Goal: Task Accomplishment & Management: Manage account settings

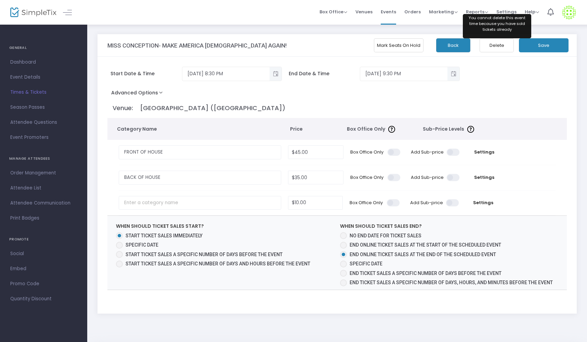
click at [498, 47] on button "Delete" at bounding box center [497, 45] width 34 height 14
click at [27, 93] on span "Times & Tickets" at bounding box center [43, 92] width 67 height 9
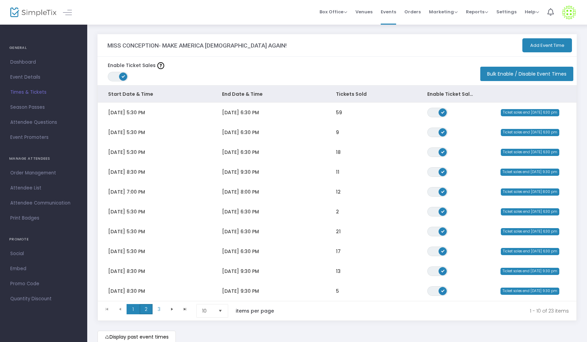
click at [145, 313] on kendo-grid "Start Date & Time End Date & Time Tickets Sold Enable Ticket Sales Wed 8/13/202…" at bounding box center [337, 203] width 479 height 236
click at [160, 309] on span "3" at bounding box center [159, 309] width 13 height 10
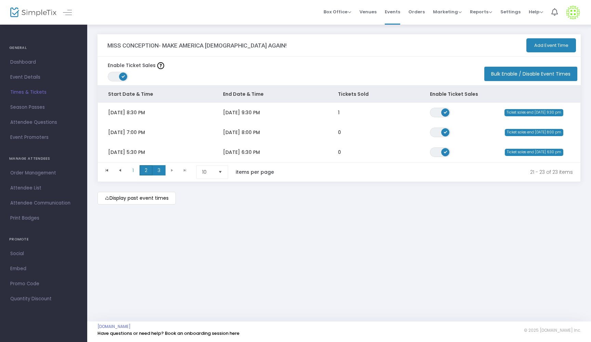
click at [142, 170] on span "2" at bounding box center [146, 170] width 13 height 10
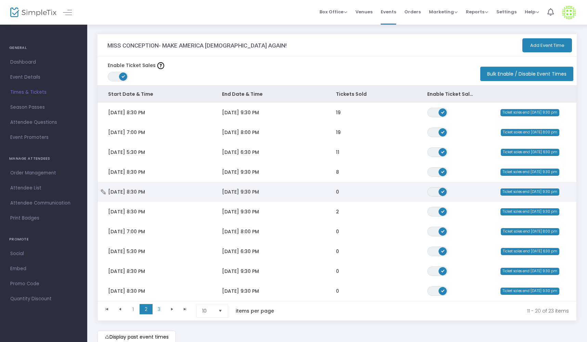
click at [256, 190] on span "9/2/2025 9:30 PM" at bounding box center [240, 192] width 37 height 7
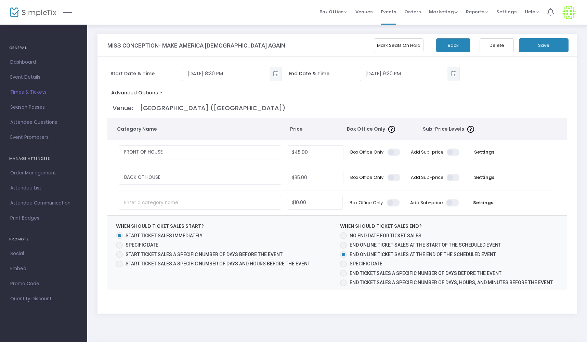
click at [498, 47] on button "Delete" at bounding box center [497, 45] width 34 height 14
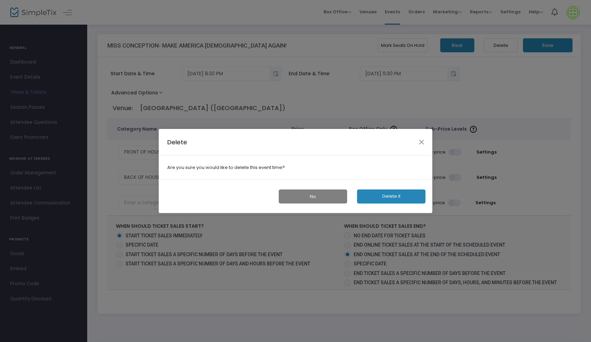
click at [394, 193] on button "Delete it" at bounding box center [391, 197] width 68 height 14
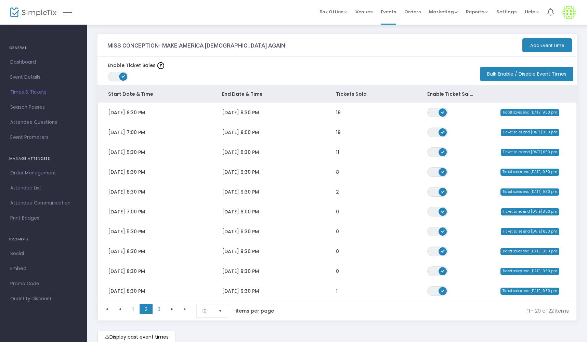
click at [547, 44] on button "Add Event Time" at bounding box center [547, 45] width 50 height 14
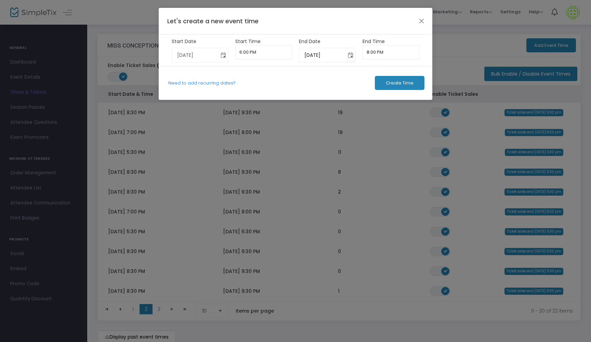
click at [223, 56] on span "Toggle calendar" at bounding box center [223, 55] width 11 height 11
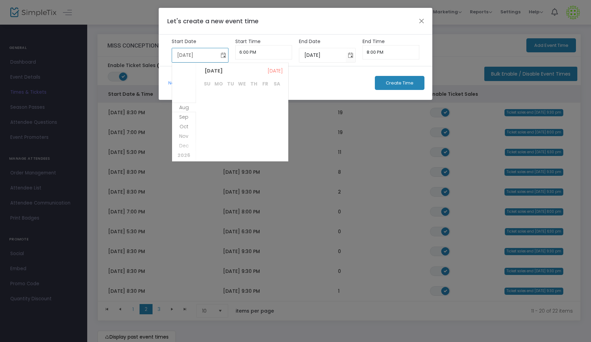
scroll to position [88, 0]
click at [255, 100] on span "4" at bounding box center [254, 101] width 12 height 12
type input "9/4/2025"
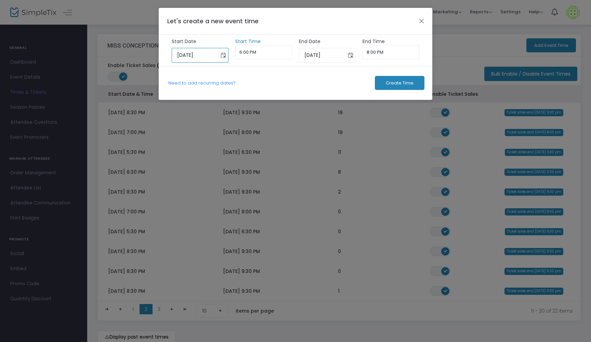
click at [247, 53] on input "6:00 PM" at bounding box center [263, 52] width 57 height 14
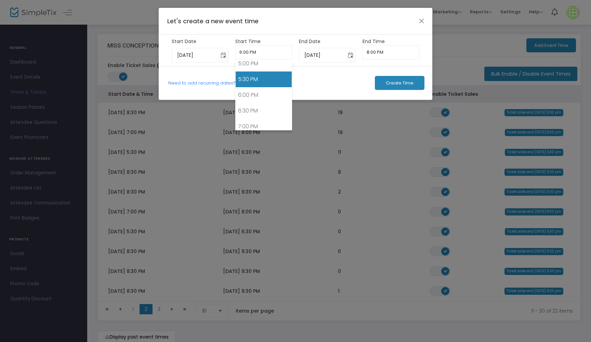
click at [251, 76] on link "5:30 PM" at bounding box center [264, 80] width 56 height 16
type input "5:30 PM"
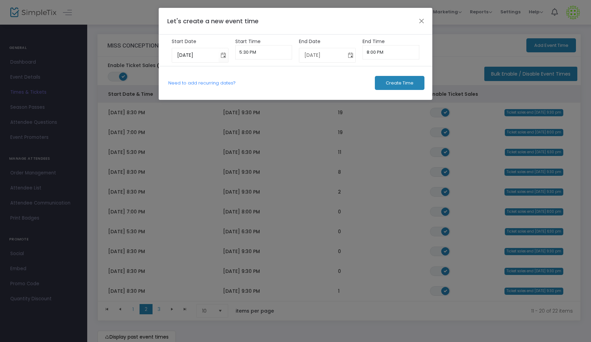
click at [349, 55] on span "Toggle calendar" at bounding box center [350, 55] width 11 height 11
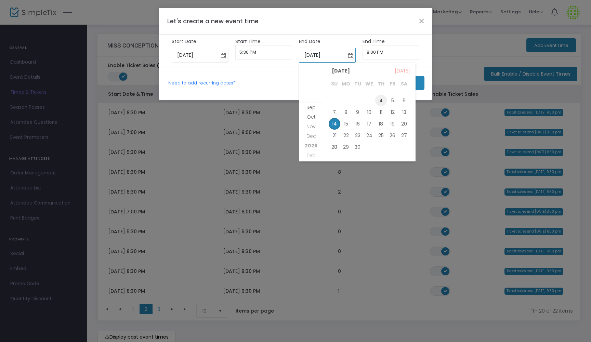
click at [383, 100] on span "4" at bounding box center [381, 101] width 12 height 12
type input "9/4/2025"
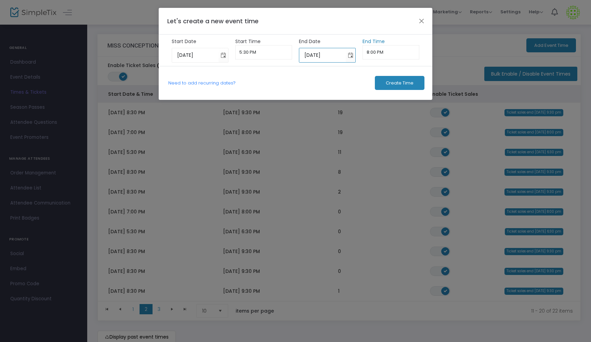
click at [372, 53] on input "8:00 PM" at bounding box center [391, 52] width 57 height 14
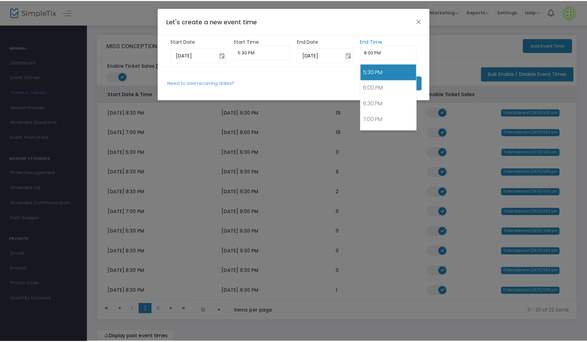
scroll to position [551, 0]
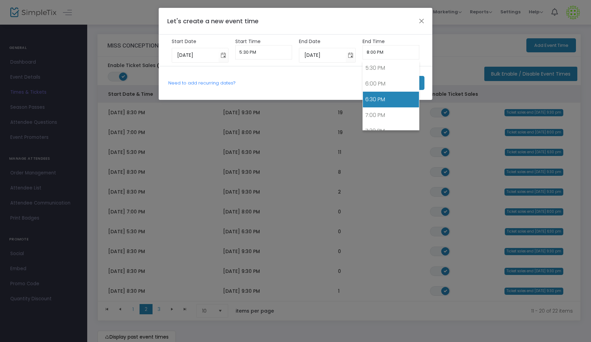
click at [382, 98] on link "6:30 PM" at bounding box center [391, 100] width 56 height 16
type input "6:30 PM"
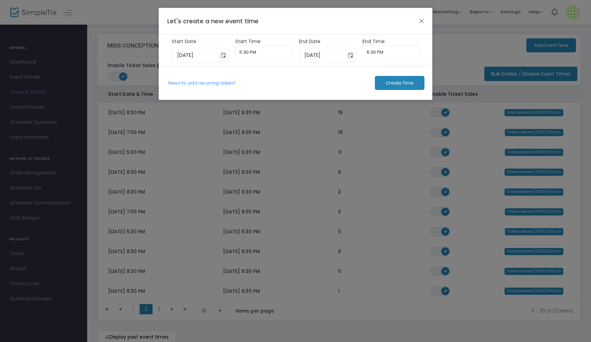
click at [398, 80] on span "Create Time" at bounding box center [400, 82] width 28 height 5
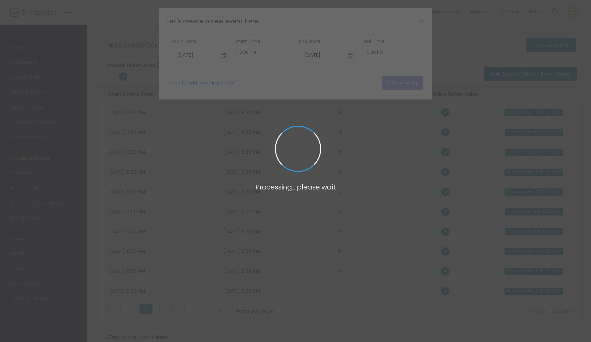
type input "8/13/2025"
type input "6:00 PM"
type input "8/13/2025"
type input "8:00 PM"
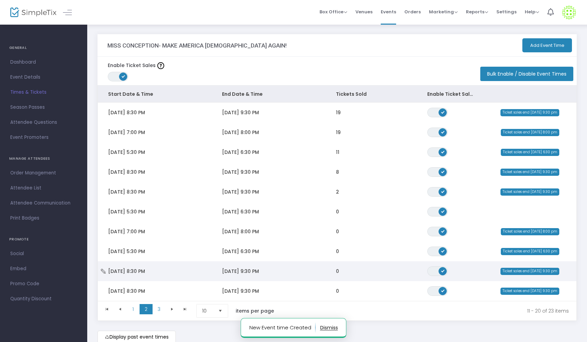
click at [226, 268] on span "9/8/2025 9:30 PM" at bounding box center [240, 271] width 37 height 7
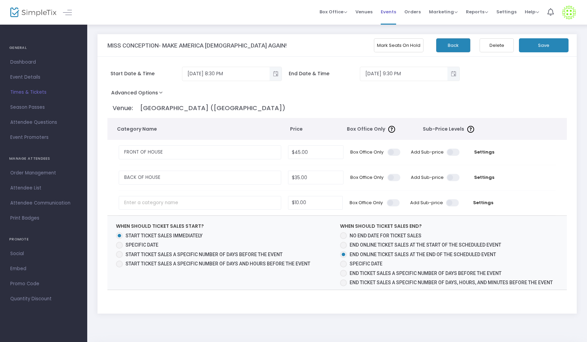
click at [385, 12] on span "Events" at bounding box center [388, 11] width 15 height 17
